Goal: Navigation & Orientation: Find specific page/section

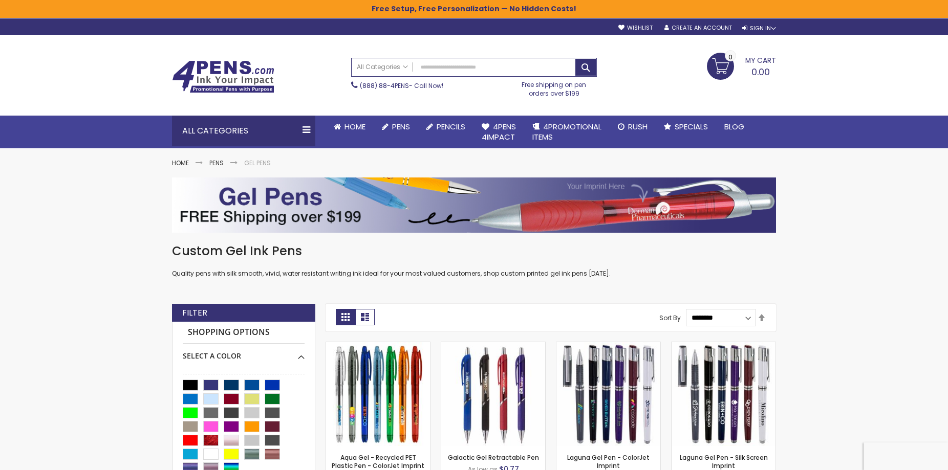
click at [673, 65] on div "My Cart 0.00 0 My Cart Close You have no items in your shopping cart." at bounding box center [691, 66] width 179 height 26
drag, startPoint x: 673, startPoint y: 65, endPoint x: 905, endPoint y: 92, distance: 232.9
click at [910, 94] on div "Toggle Nav Search All Categories All Categories Pens Plastic Pens Metal Pens Gr…" at bounding box center [474, 92] width 948 height 114
click at [901, 92] on div "Toggle Nav Search All Categories All Categories Pens Plastic Pens Metal Pens Gr…" at bounding box center [474, 92] width 948 height 114
drag, startPoint x: 882, startPoint y: 90, endPoint x: 666, endPoint y: 55, distance: 218.7
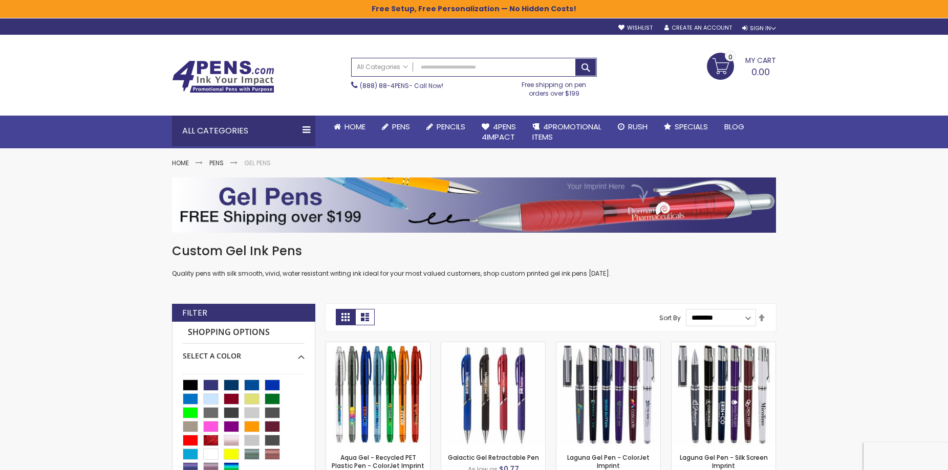
click at [666, 55] on div "Toggle Nav Search All Categories All Categories Pens Plastic Pens Metal Pens Gr…" at bounding box center [474, 92] width 948 height 114
click at [666, 55] on div "My Cart 0.00 0 My Cart Close You have no items in your shopping cart." at bounding box center [691, 66] width 179 height 26
drag, startPoint x: 665, startPoint y: 53, endPoint x: 849, endPoint y: 61, distance: 183.9
click at [859, 109] on div "Toggle Nav Search All Categories All Categories Pens Plastic Pens Metal Pens Gr…" at bounding box center [474, 92] width 948 height 114
click at [849, 56] on div "Toggle Nav Search All Categories All Categories Pens Plastic Pens Metal Pens Gr…" at bounding box center [474, 92] width 948 height 114
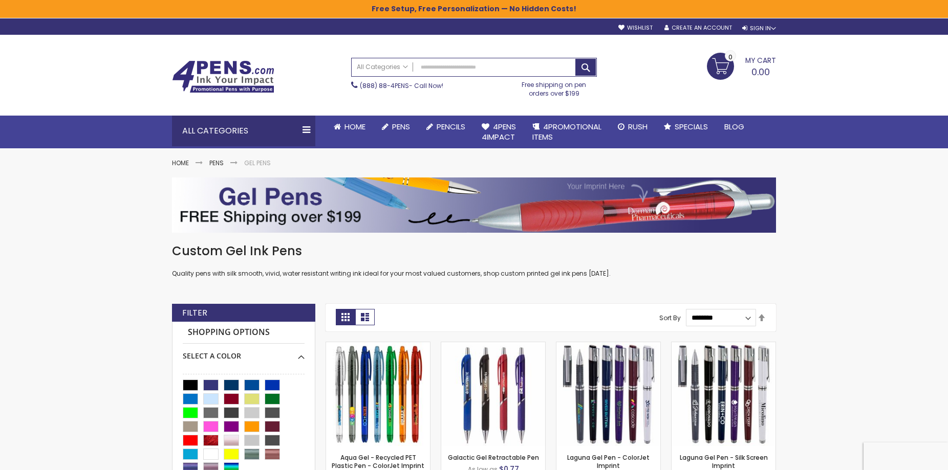
drag, startPoint x: 699, startPoint y: 108, endPoint x: 669, endPoint y: 54, distance: 61.6
click at [666, 61] on div "Toggle Nav Search All Categories All Categories Pens Plastic Pens Metal Pens Gr…" at bounding box center [474, 92] width 948 height 114
click at [669, 54] on div "My Cart 0.00 0 My Cart Close You have no items in your shopping cart." at bounding box center [691, 66] width 179 height 26
drag, startPoint x: 674, startPoint y: 51, endPoint x: 859, endPoint y: 103, distance: 192.5
click at [859, 103] on div "Toggle Nav Search All Categories All Categories Pens Plastic Pens Metal Pens Gr…" at bounding box center [474, 92] width 948 height 114
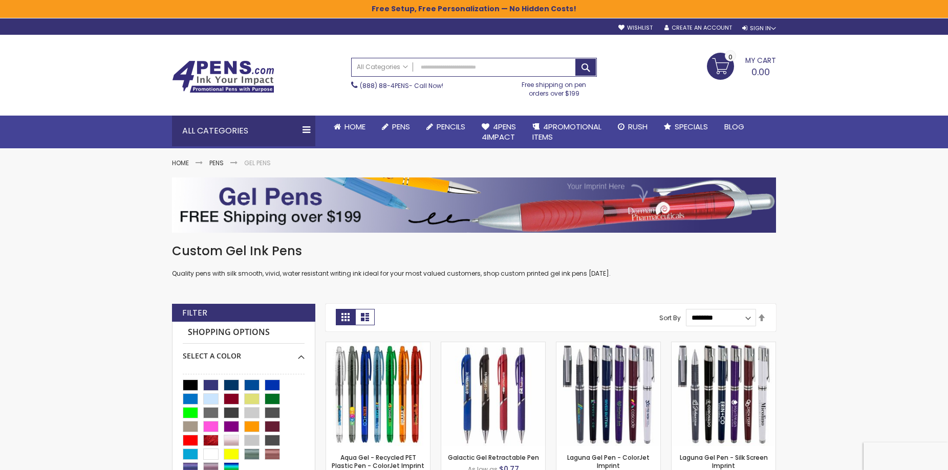
click at [856, 100] on div "Toggle Nav Search All Categories All Categories Pens Plastic Pens Metal Pens Gr…" at bounding box center [474, 92] width 948 height 114
click at [868, 55] on div "Toggle Nav Search All Categories All Categories Pens Plastic Pens Metal Pens Gr…" at bounding box center [474, 92] width 948 height 114
